Goal: Task Accomplishment & Management: Manage account settings

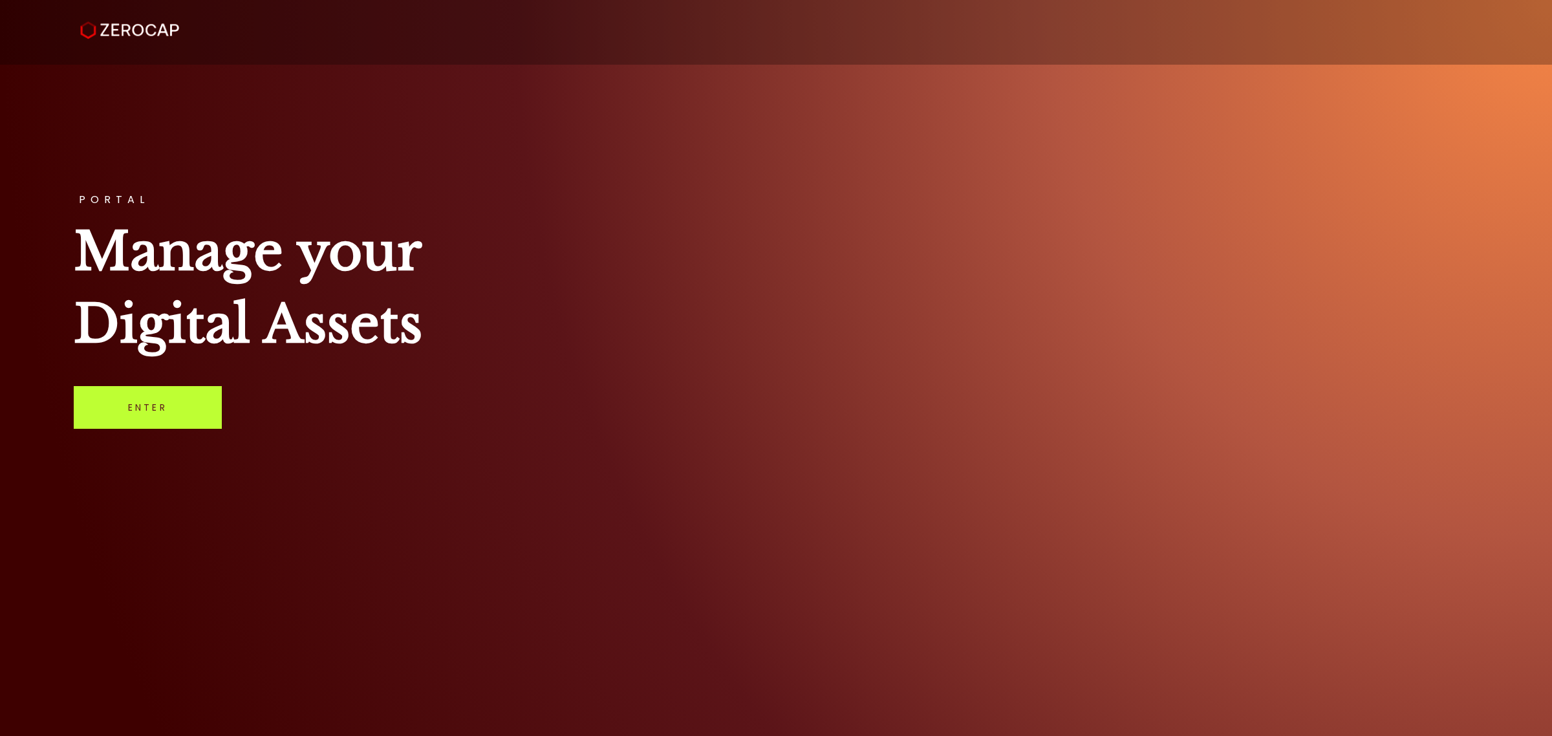
click at [155, 407] on link "Enter" at bounding box center [148, 407] width 148 height 43
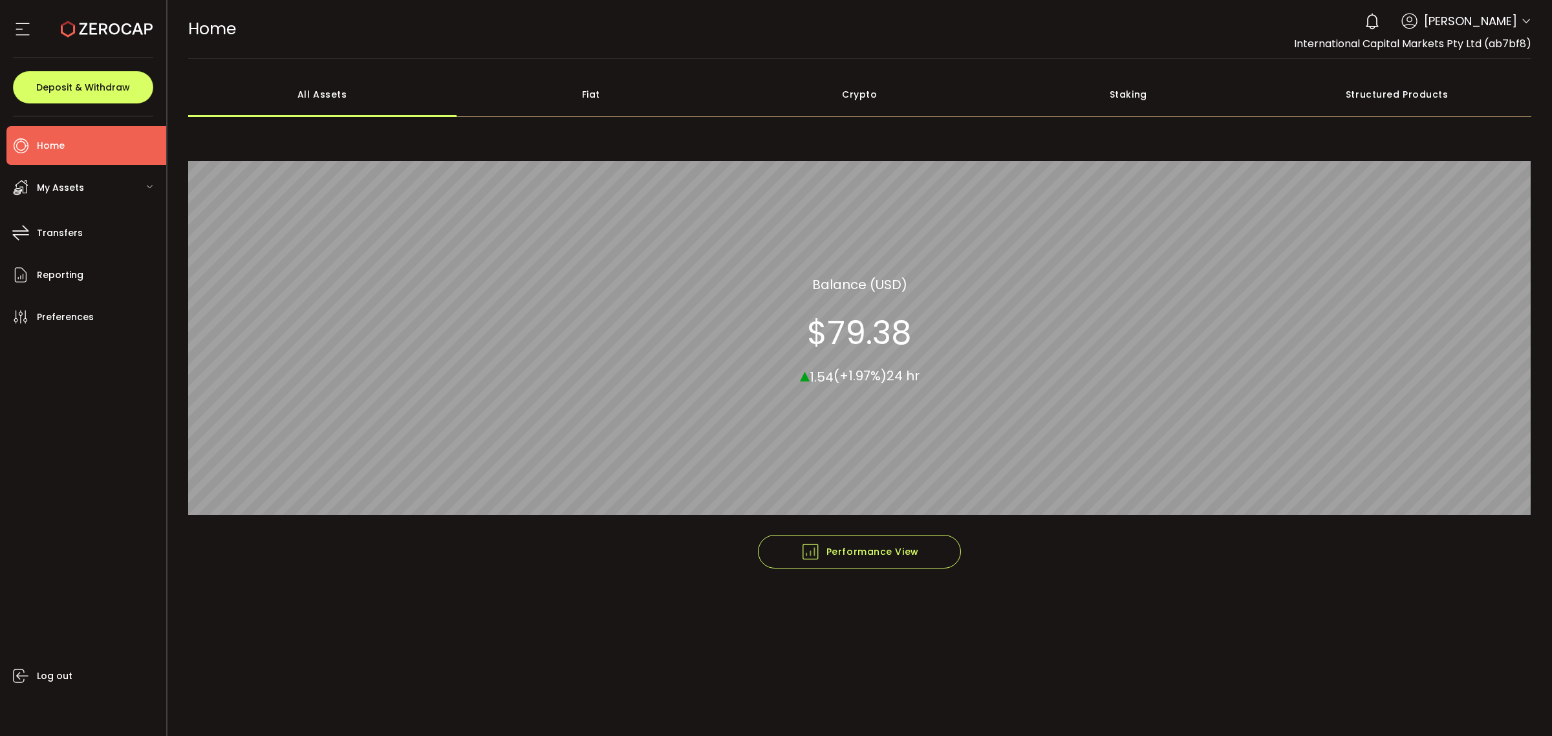
click at [1530, 21] on header "PDF is being processed and will download to your computer HOME Buy Power $0.00 …" at bounding box center [859, 29] width 1385 height 59
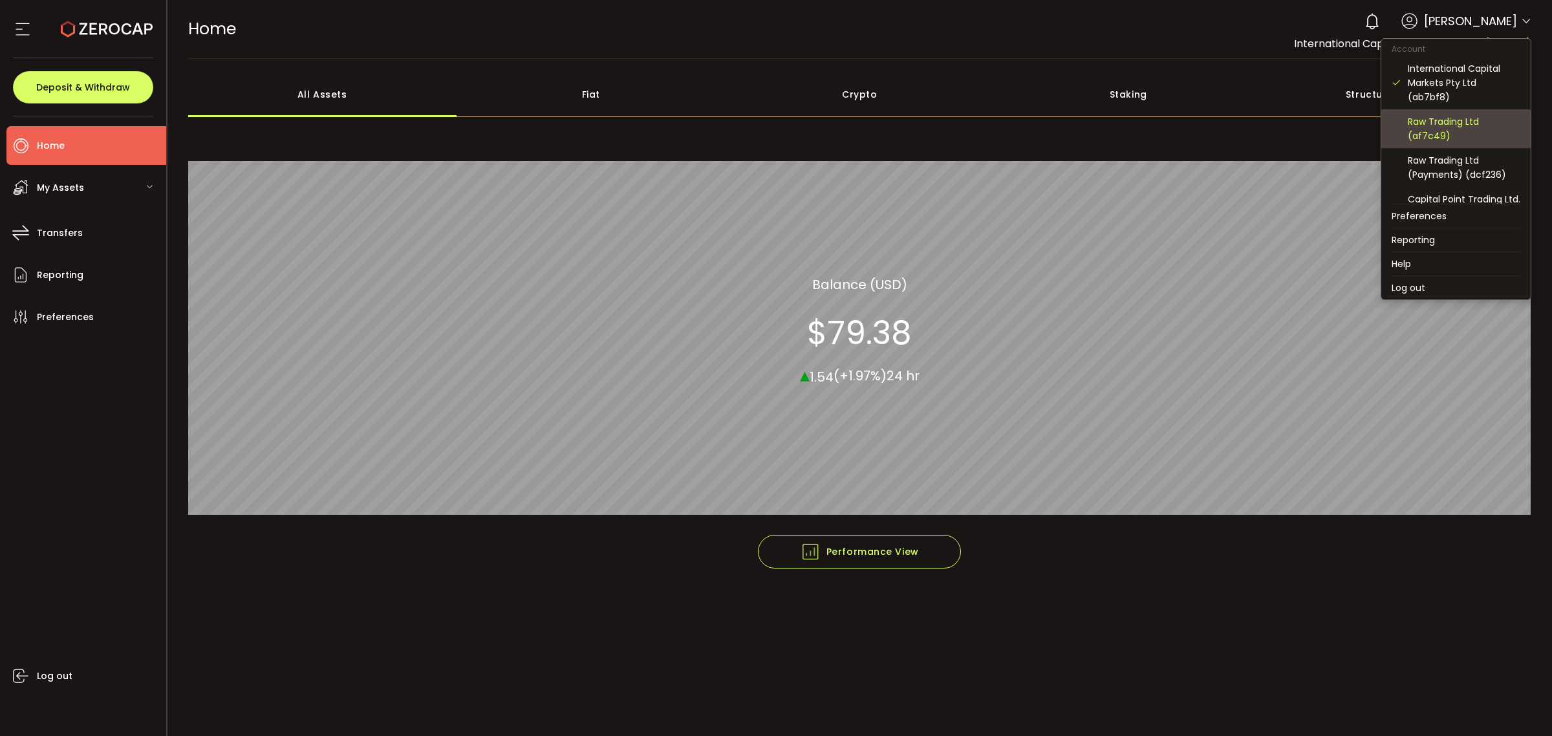
click at [1443, 123] on div "Raw Trading Ltd (af7c49)" at bounding box center [1464, 128] width 113 height 28
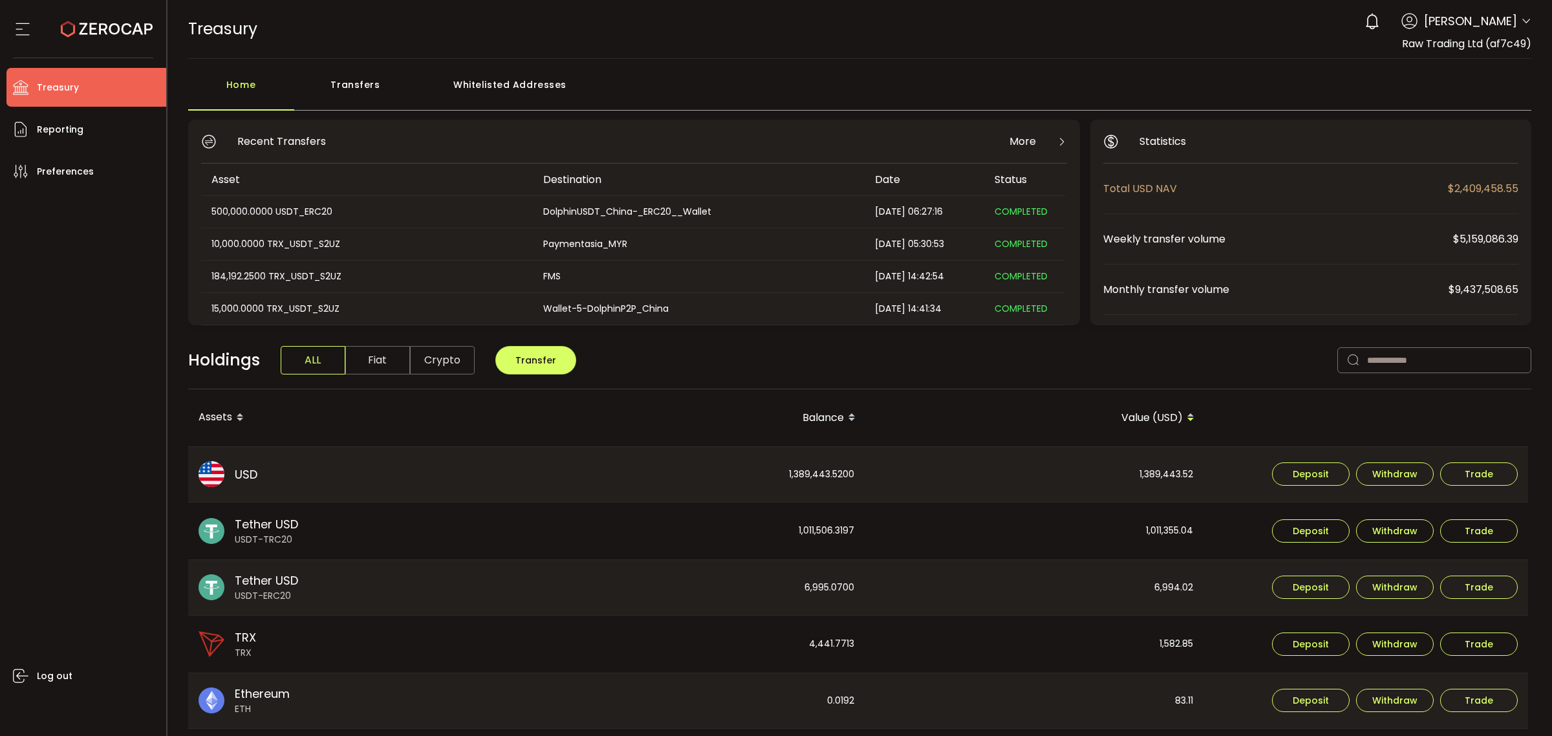
click at [324, 82] on div "Transfers" at bounding box center [355, 91] width 123 height 39
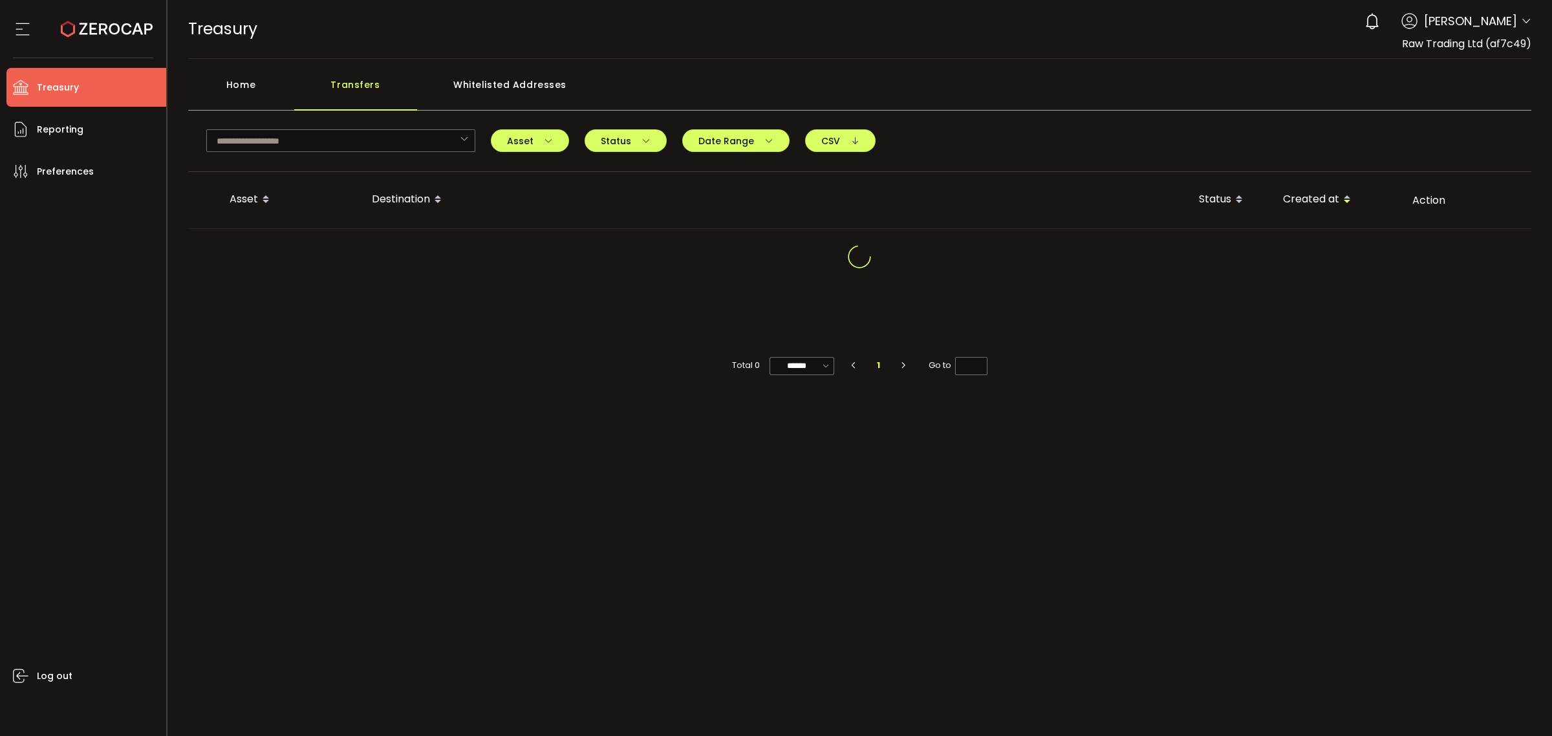
click at [259, 91] on div "Home" at bounding box center [241, 91] width 106 height 39
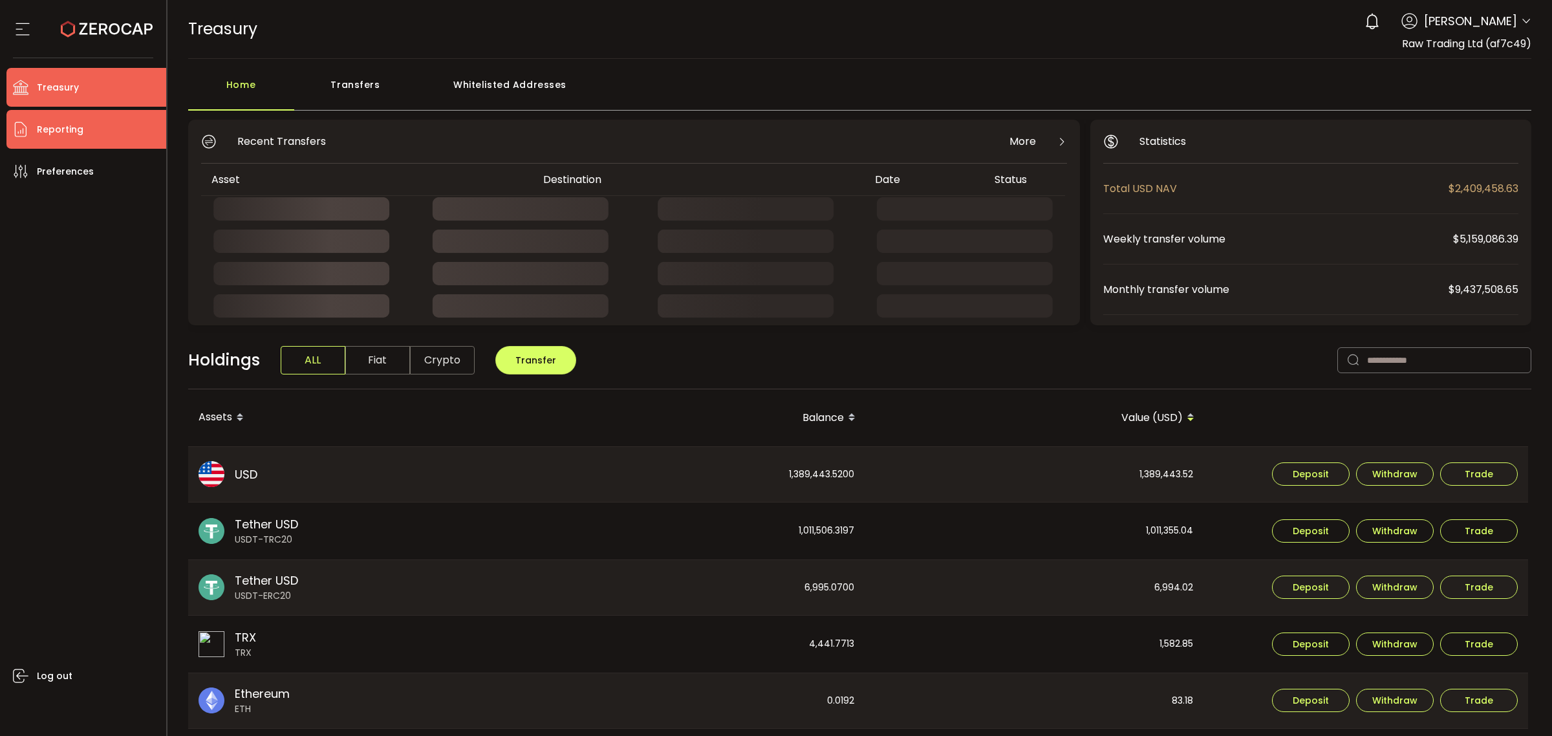
click at [78, 125] on span "Reporting" at bounding box center [60, 129] width 47 height 19
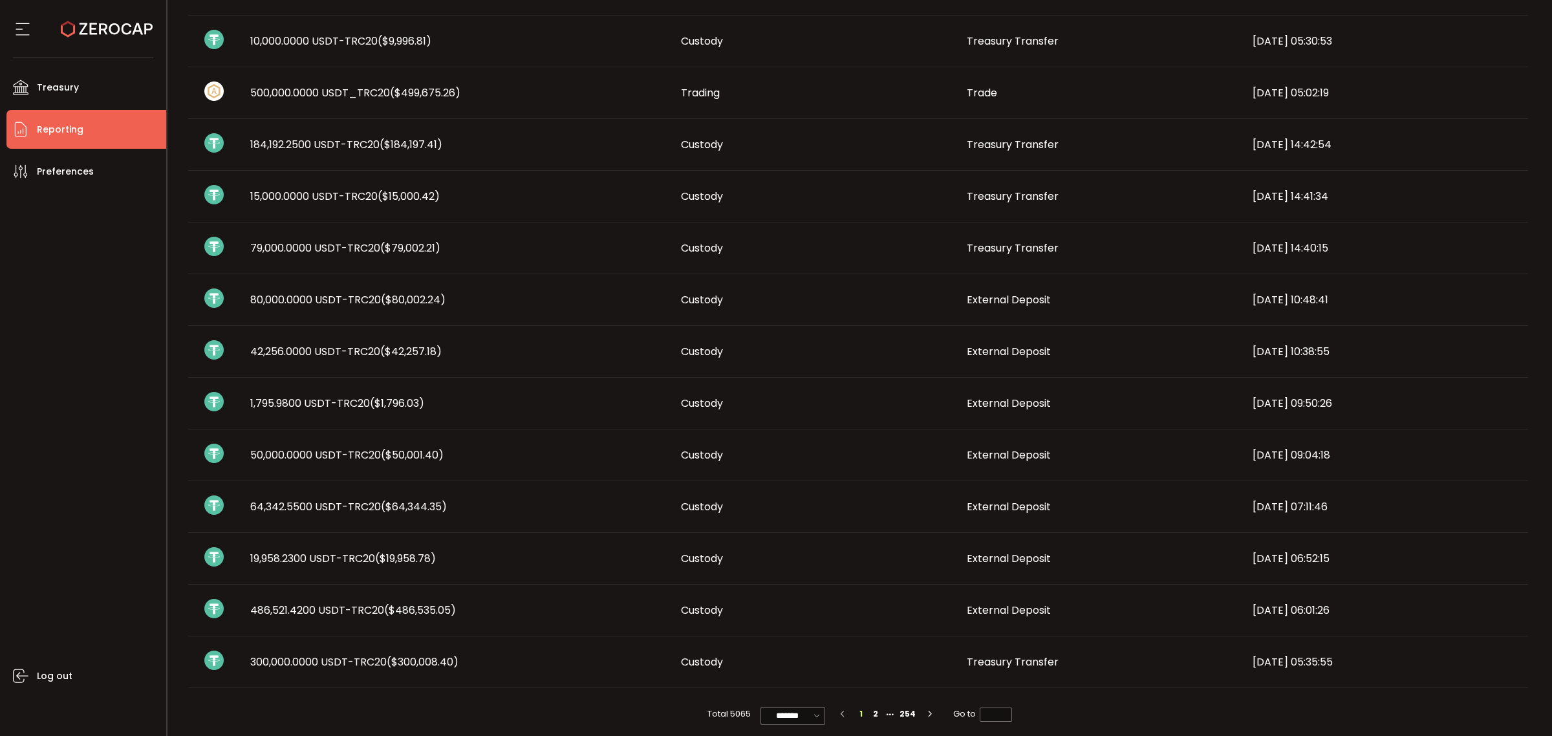
scroll to position [531, 0]
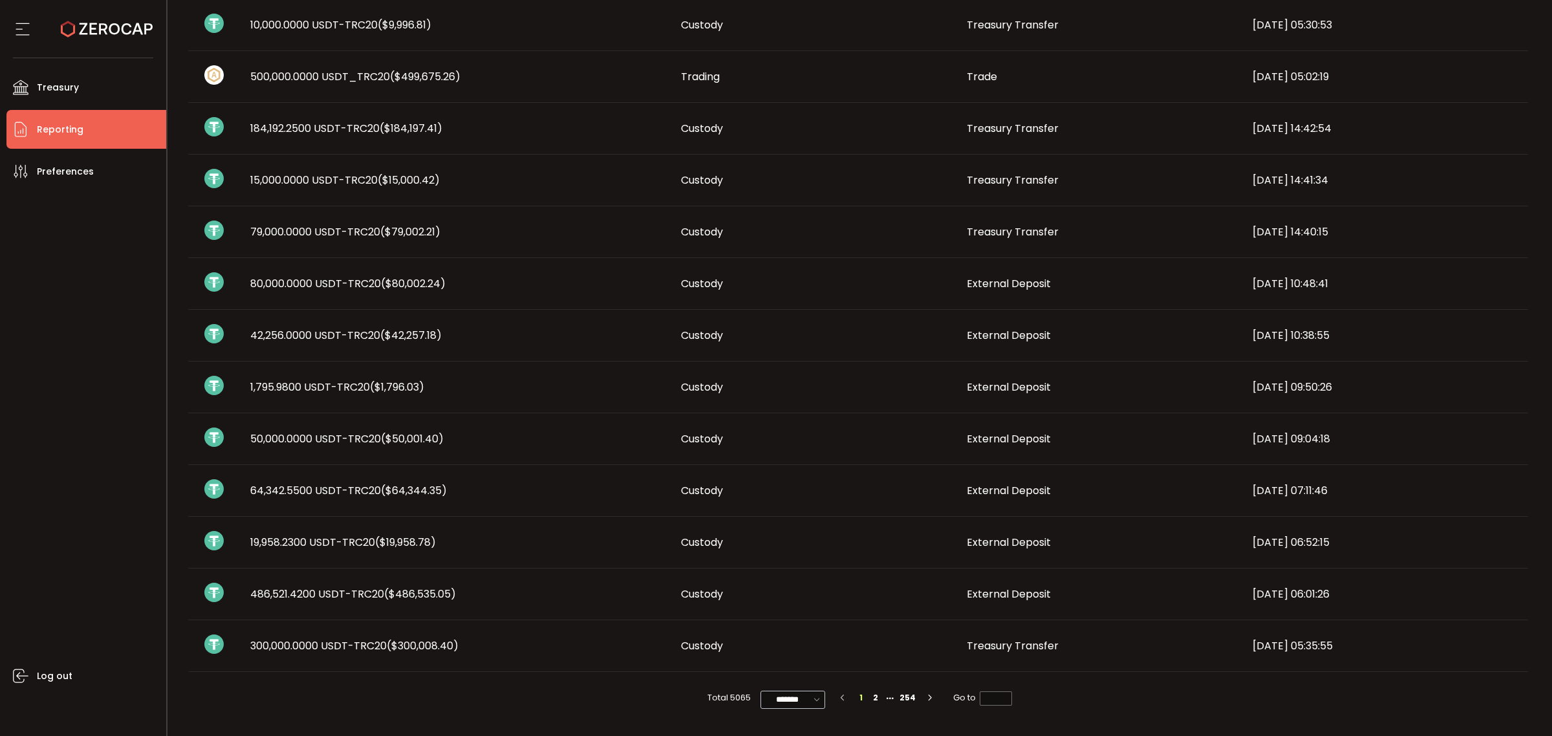
click at [811, 705] on icon at bounding box center [816, 699] width 13 height 14
click at [802, 665] on span "100/page" at bounding box center [794, 667] width 42 height 13
type input "********"
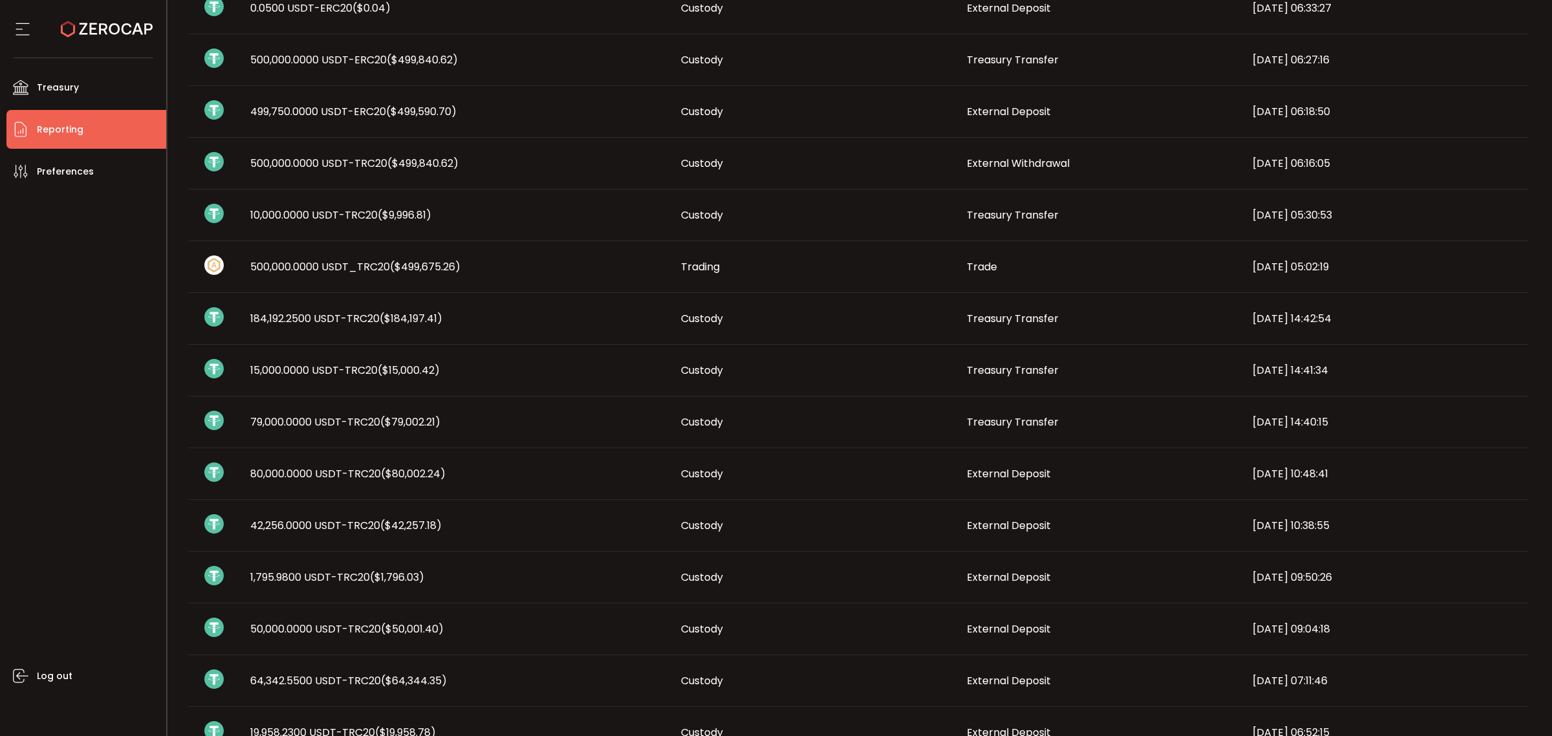
scroll to position [242, 0]
